Goal: Task Accomplishment & Management: Manage account settings

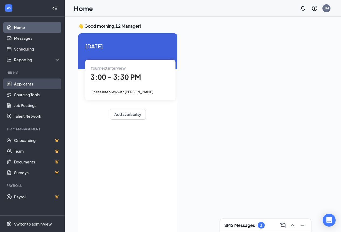
click at [28, 86] on link "Applicants" at bounding box center [37, 84] width 46 height 11
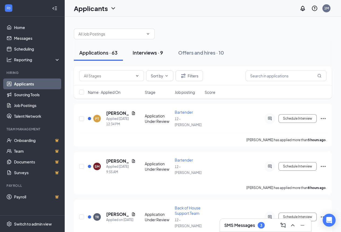
click at [156, 53] on div "Interviews · 9" at bounding box center [147, 52] width 30 height 7
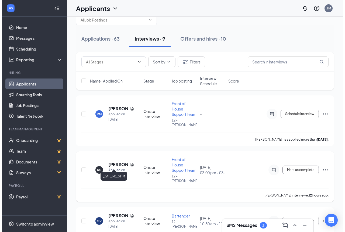
scroll to position [27, 0]
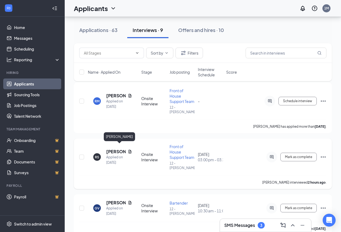
click at [107, 149] on h5 "[PERSON_NAME]" at bounding box center [115, 152] width 19 height 6
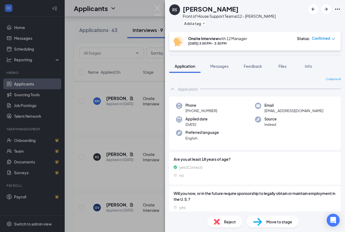
click at [265, 224] on div "Move to stage" at bounding box center [272, 222] width 52 height 12
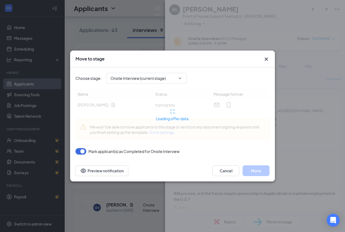
type input "Complete Formal Application (next stage)"
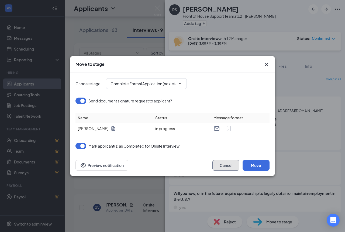
click at [220, 163] on button "Cancel" at bounding box center [225, 165] width 27 height 11
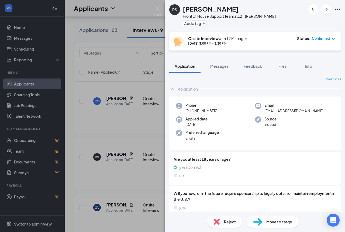
click at [131, 130] on div "RS [PERSON_NAME] Front of House Support Team at 12 - [PERSON_NAME] Add a tag On…" at bounding box center [172, 116] width 345 height 232
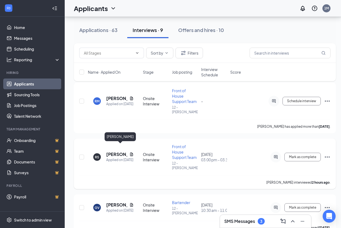
click at [114, 152] on h5 "[PERSON_NAME]" at bounding box center [116, 155] width 21 height 6
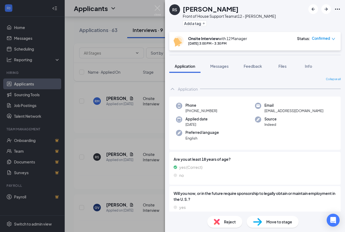
click at [96, 134] on div "RS [PERSON_NAME] Front of House Support Team at 12 - [PERSON_NAME] Add a tag On…" at bounding box center [172, 116] width 345 height 232
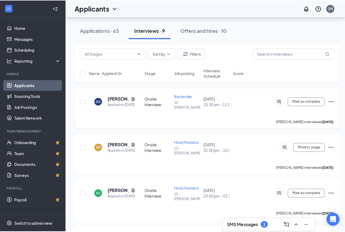
scroll to position [108, 0]
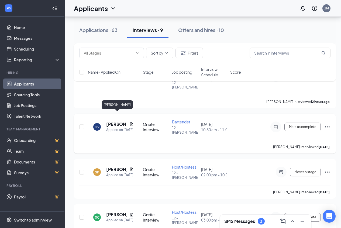
click at [109, 121] on h5 "[PERSON_NAME]" at bounding box center [116, 124] width 21 height 6
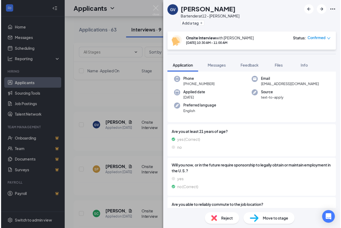
scroll to position [78, 0]
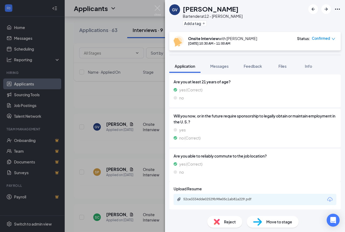
click at [115, 95] on div "GV [PERSON_NAME] at 12 - [PERSON_NAME] Add a tag Onsite Interview with [PERSON_…" at bounding box center [172, 116] width 345 height 232
